Goal: Task Accomplishment & Management: Use online tool/utility

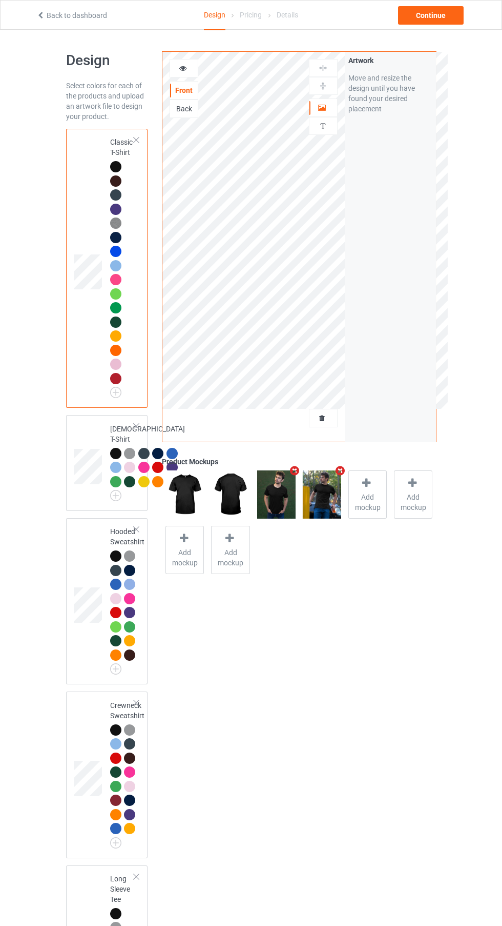
click at [115, 237] on div at bounding box center [115, 237] width 11 height 11
click at [0, 0] on img at bounding box center [0, 0] width 0 height 0
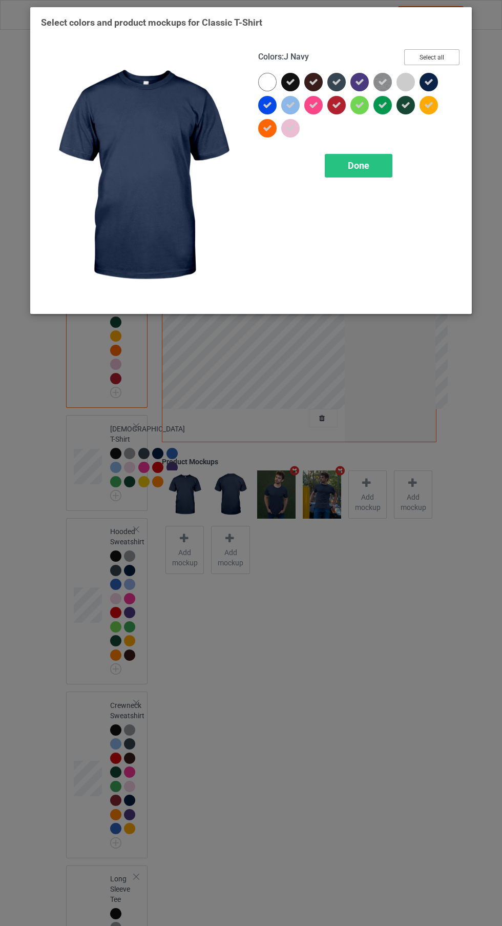
click at [453, 56] on button "Select all" at bounding box center [432, 57] width 55 height 16
click at [446, 64] on button "Reset to Default" at bounding box center [423, 57] width 74 height 16
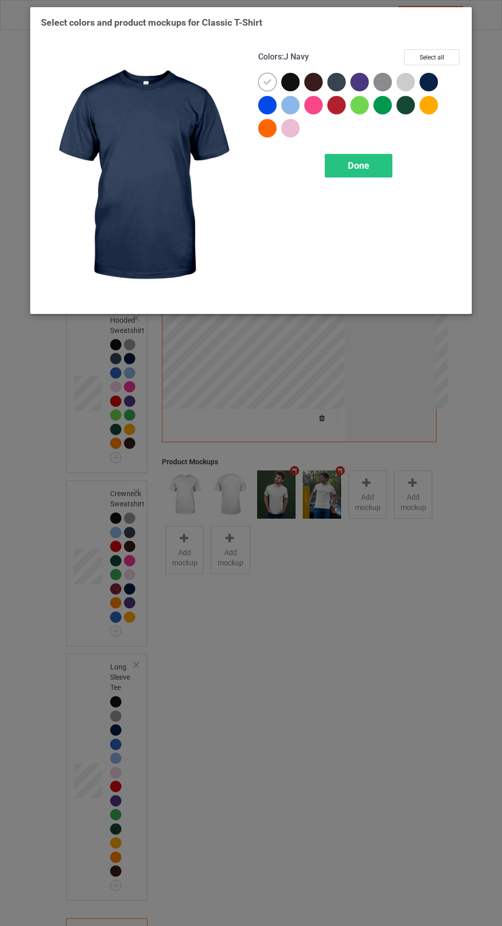
click at [296, 93] on div at bounding box center [292, 84] width 23 height 23
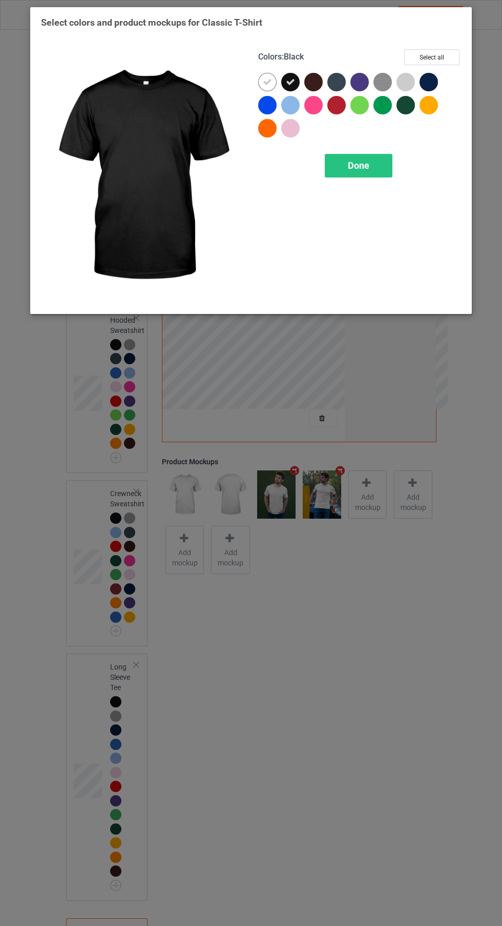
click at [268, 82] on icon at bounding box center [267, 81] width 9 height 9
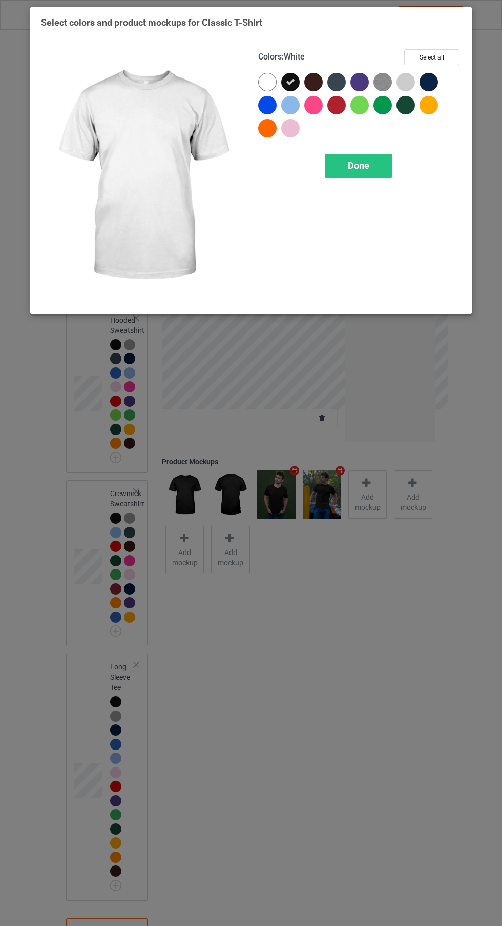
click at [359, 165] on span "Done" at bounding box center [359, 165] width 22 height 11
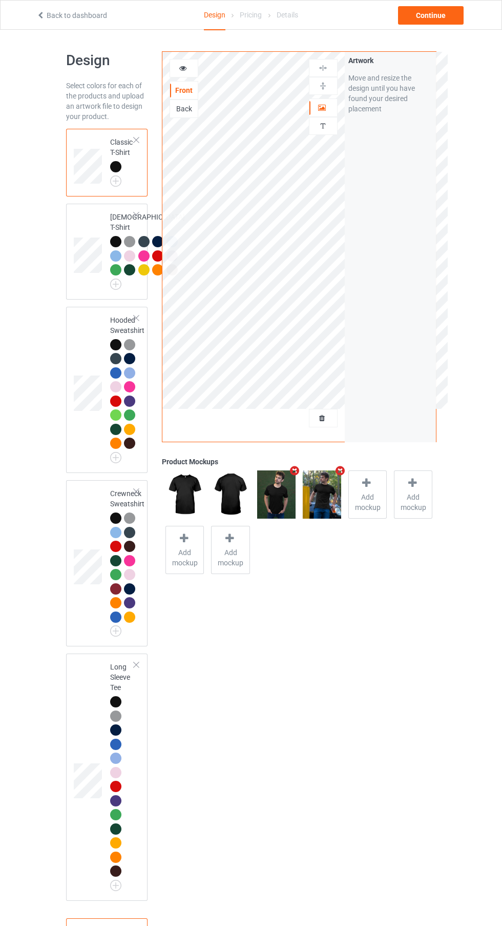
click at [323, 419] on icon at bounding box center [322, 416] width 9 height 7
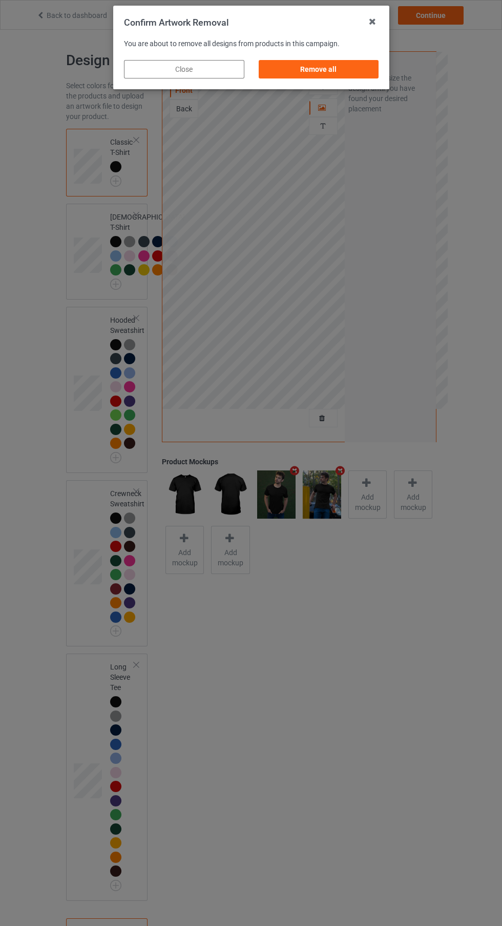
click at [350, 73] on div "Remove all" at bounding box center [318, 69] width 120 height 18
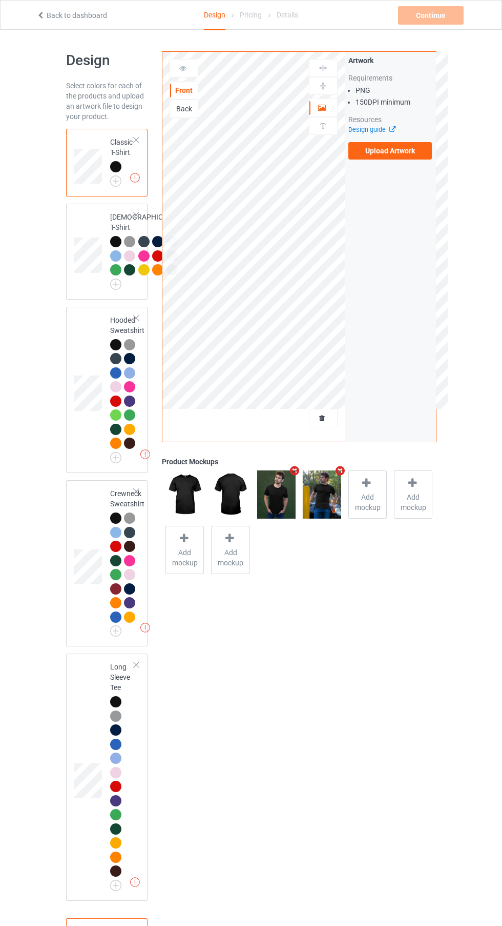
click at [407, 157] on label "Upload Artwork" at bounding box center [391, 150] width 84 height 17
click at [0, 0] on input "Upload Artwork" at bounding box center [0, 0] width 0 height 0
